Goal: Task Accomplishment & Management: Use online tool/utility

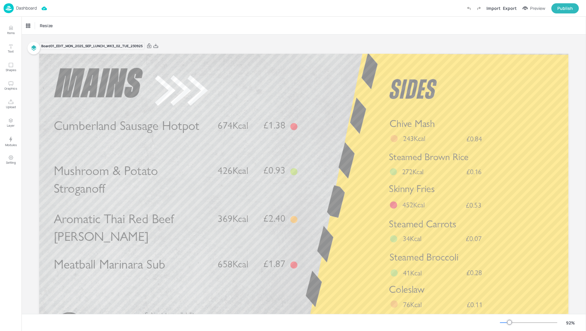
drag, startPoint x: 585, startPoint y: 151, endPoint x: 585, endPoint y: 207, distance: 55.9
click at [585, 207] on div at bounding box center [585, 174] width 0 height 314
click at [440, 298] on div "Coleslaw £0.11 76Kcal" at bounding box center [456, 296] width 135 height 27
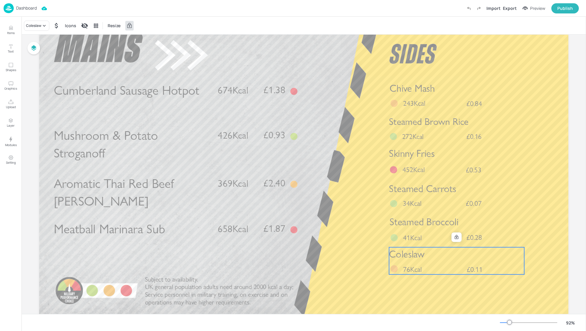
scroll to position [35, 0]
click at [431, 261] on div "Coleslaw £0.11 76Kcal" at bounding box center [456, 260] width 135 height 27
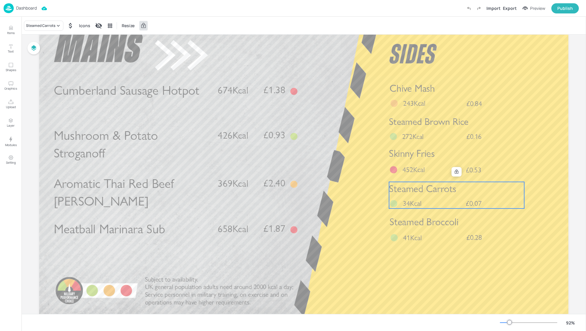
click at [428, 191] on span "Steamed Carrots" at bounding box center [422, 189] width 67 height 12
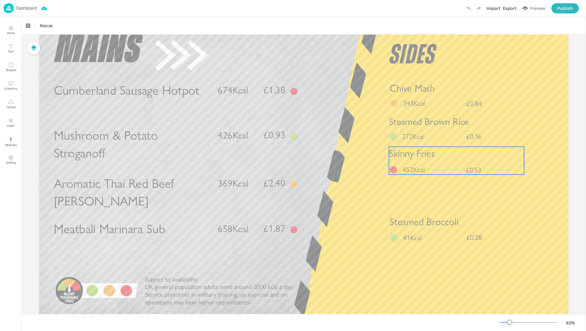
click at [412, 164] on div "Skinny Fries £0.53 452Kcal" at bounding box center [456, 161] width 135 height 28
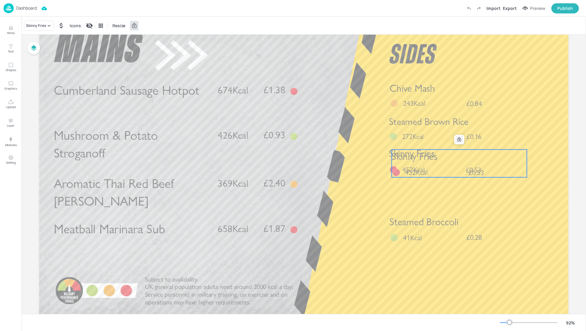
click at [462, 139] on div at bounding box center [459, 140] width 8 height 8
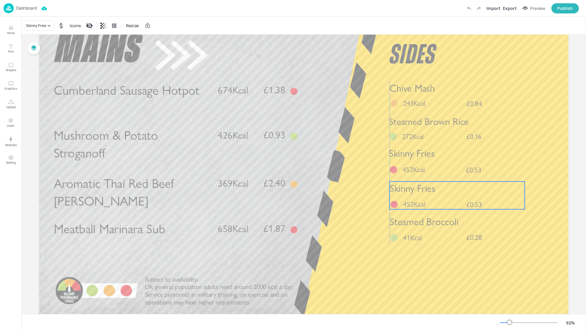
drag, startPoint x: 445, startPoint y: 170, endPoint x: 444, endPoint y: 202, distance: 32.0
click at [444, 202] on div "Skinny Fries £0.53 452Kcal" at bounding box center [456, 196] width 135 height 28
click at [36, 25] on div "Skinny Fries" at bounding box center [36, 25] width 20 height 5
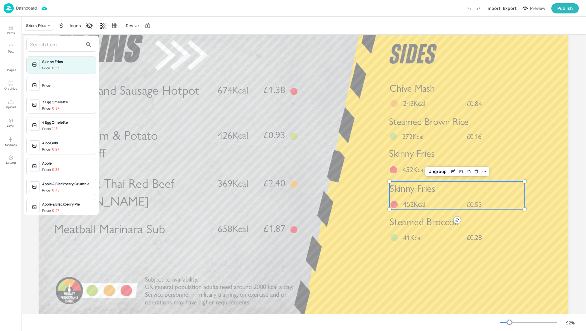
click at [36, 45] on input "text" at bounding box center [56, 45] width 53 height 10
click at [49, 44] on input "text" at bounding box center [56, 45] width 53 height 10
click at [49, 48] on input "text" at bounding box center [56, 45] width 53 height 10
click at [42, 46] on input "text" at bounding box center [56, 45] width 53 height 10
